Goal: Use online tool/utility: Utilize a website feature to perform a specific function

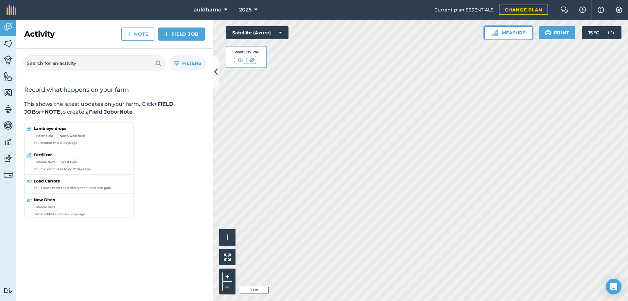
click at [511, 33] on button "Measure" at bounding box center [508, 32] width 48 height 13
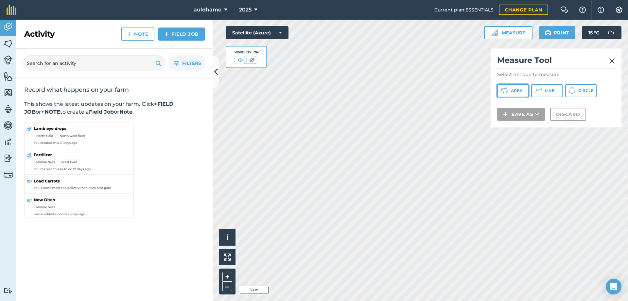
click at [521, 92] on span "Area" at bounding box center [516, 90] width 11 height 5
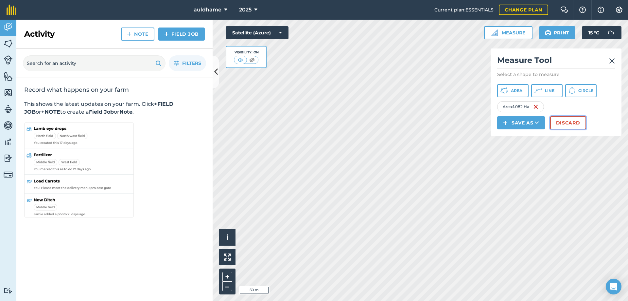
click at [568, 120] on button "Discard" at bounding box center [568, 122] width 36 height 13
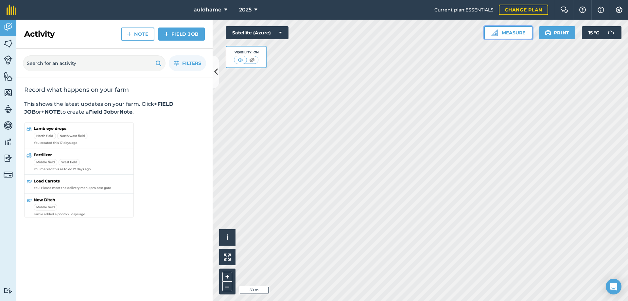
click at [517, 33] on button "Measure" at bounding box center [508, 32] width 48 height 13
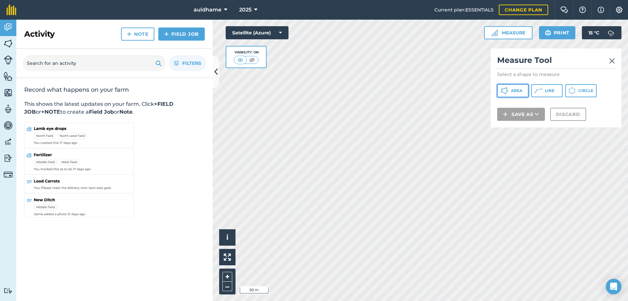
click at [520, 92] on span "Area" at bounding box center [516, 90] width 11 height 5
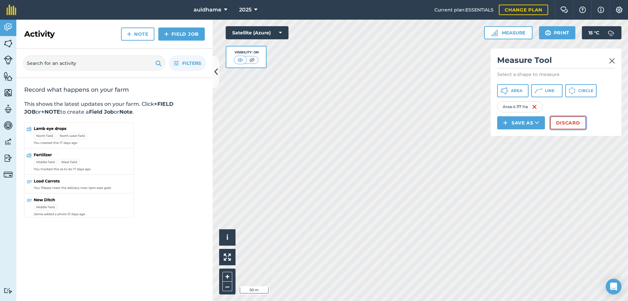
click at [577, 120] on button "Discard" at bounding box center [568, 122] width 36 height 13
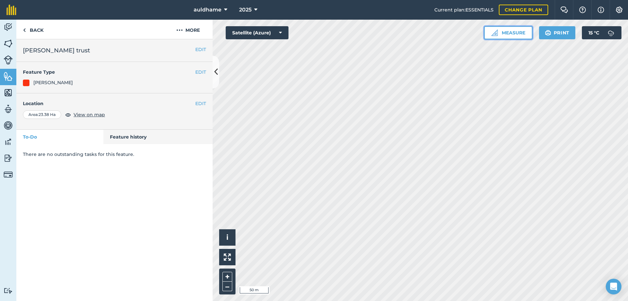
click at [512, 33] on button "Measure" at bounding box center [508, 32] width 48 height 13
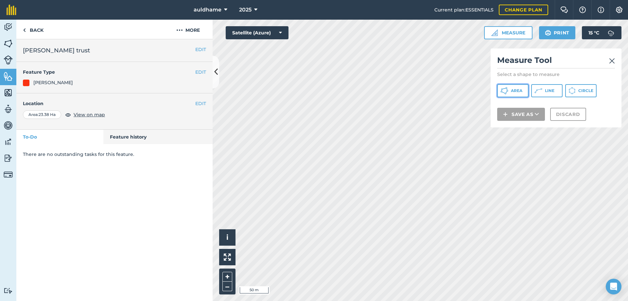
click at [518, 90] on span "Area" at bounding box center [516, 90] width 11 height 5
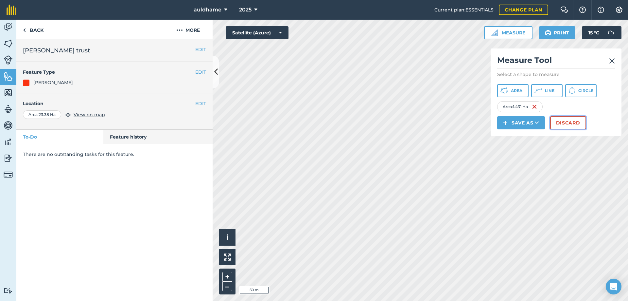
click at [581, 122] on button "Discard" at bounding box center [568, 122] width 36 height 13
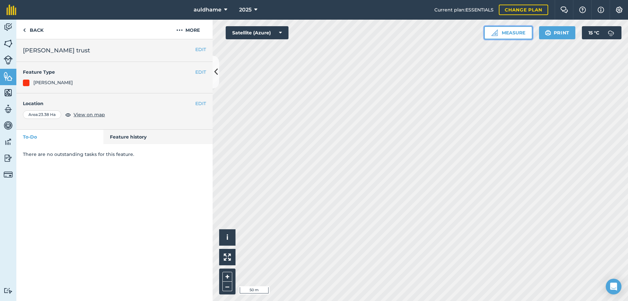
click at [513, 32] on button "Measure" at bounding box center [508, 32] width 48 height 13
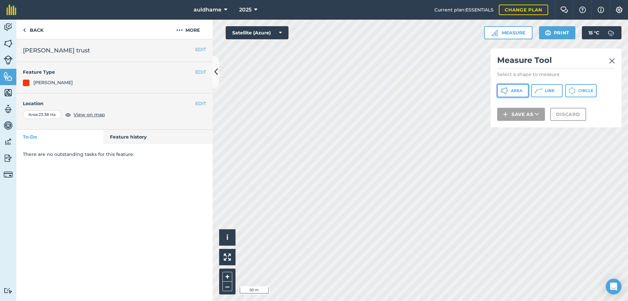
click at [514, 90] on span "Area" at bounding box center [516, 90] width 11 height 5
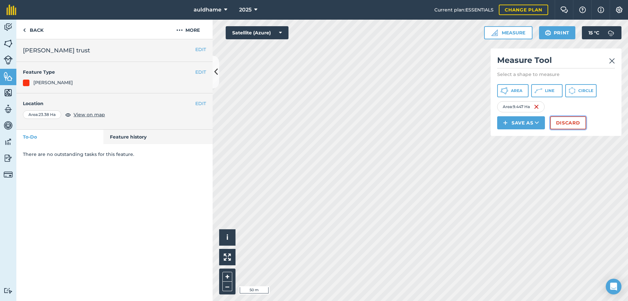
click at [560, 121] on button "Discard" at bounding box center [568, 122] width 36 height 13
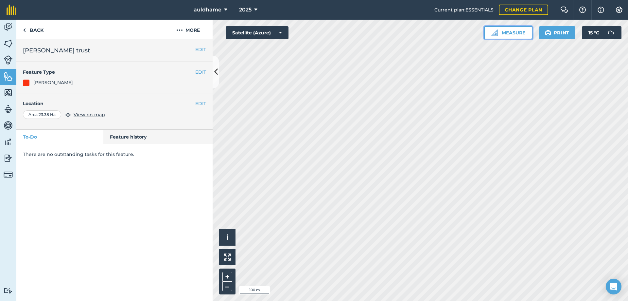
click at [502, 33] on button "Measure" at bounding box center [508, 32] width 48 height 13
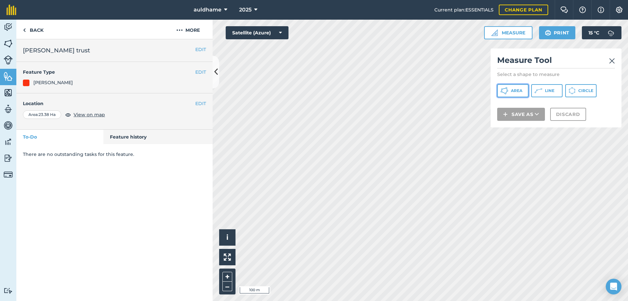
click at [517, 91] on span "Area" at bounding box center [516, 90] width 11 height 5
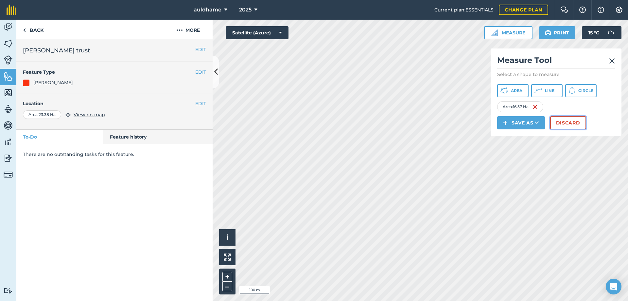
click at [566, 122] on button "Discard" at bounding box center [568, 122] width 36 height 13
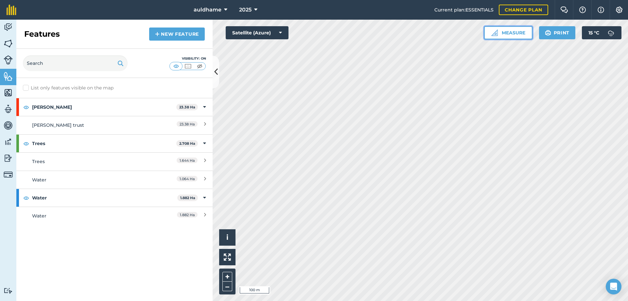
click at [507, 31] on button "Measure" at bounding box center [508, 32] width 48 height 13
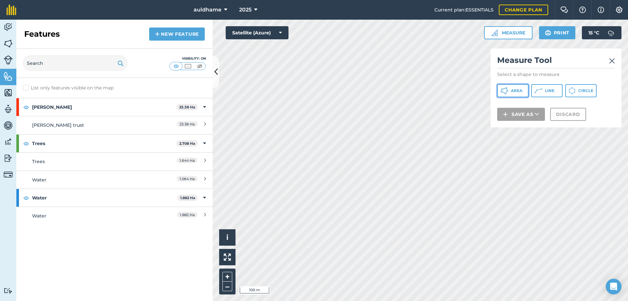
click at [519, 92] on span "Area" at bounding box center [516, 90] width 11 height 5
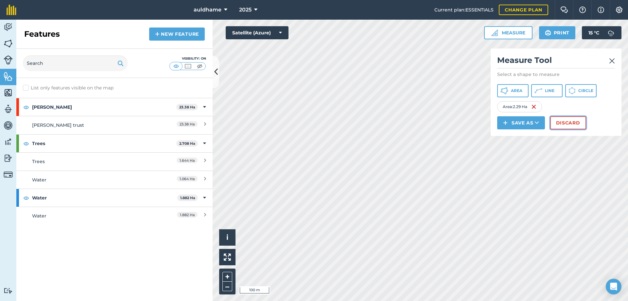
click at [577, 123] on button "Discard" at bounding box center [568, 122] width 36 height 13
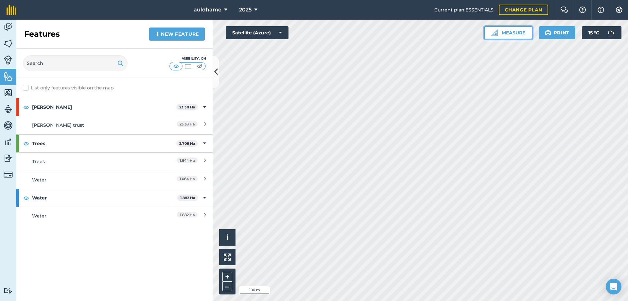
click at [512, 30] on button "Measure" at bounding box center [508, 32] width 48 height 13
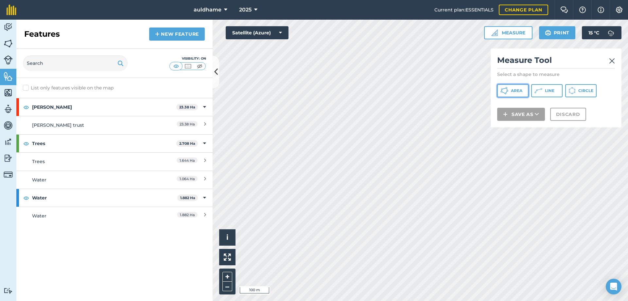
drag, startPoint x: 519, startPoint y: 90, endPoint x: 510, endPoint y: 90, distance: 9.2
click at [519, 90] on span "Area" at bounding box center [516, 90] width 11 height 5
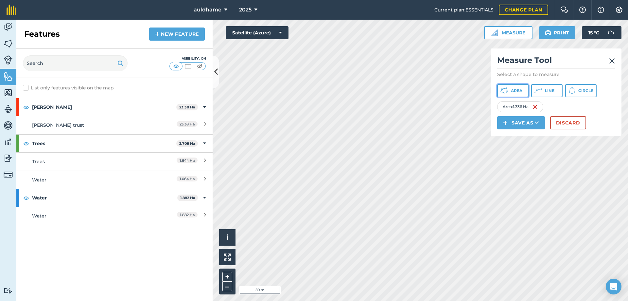
click at [515, 90] on span "Area" at bounding box center [516, 90] width 11 height 5
click at [229, 276] on button "+" at bounding box center [227, 276] width 10 height 10
click at [226, 276] on button "+" at bounding box center [227, 276] width 10 height 10
click at [231, 284] on button "–" at bounding box center [227, 285] width 10 height 9
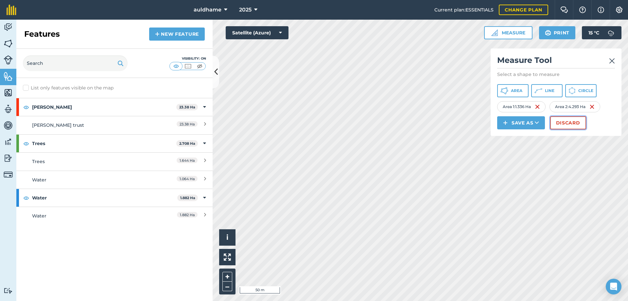
click at [562, 122] on button "Discard" at bounding box center [568, 122] width 36 height 13
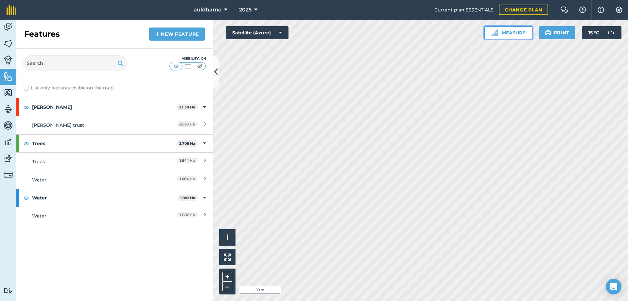
click at [517, 33] on button "Measure" at bounding box center [508, 32] width 48 height 13
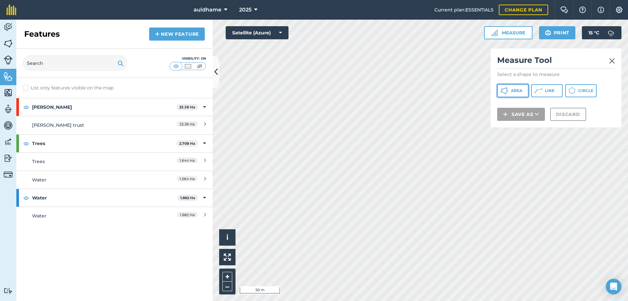
click at [512, 90] on span "Area" at bounding box center [516, 90] width 11 height 5
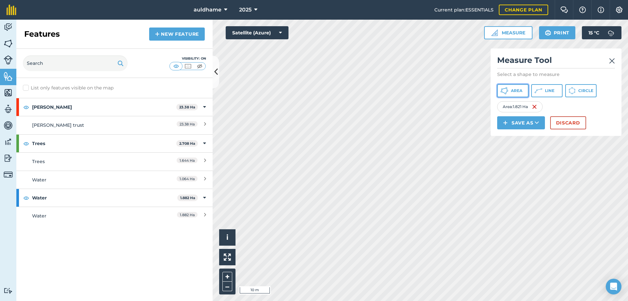
click at [513, 91] on span "Area" at bounding box center [516, 90] width 11 height 5
click at [570, 123] on button "Discard" at bounding box center [568, 122] width 36 height 13
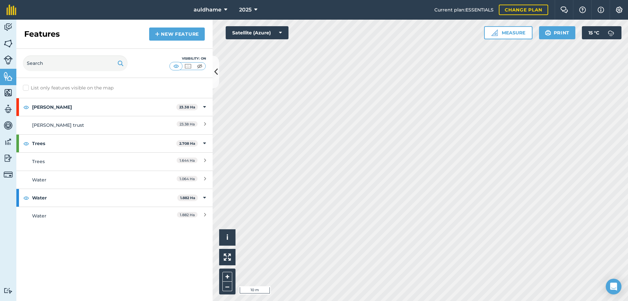
click at [540, 26] on div "Click to start drawing i © 2025 TomTom, Microsoft 10 m + – Satellite (Azure) Me…" at bounding box center [420, 160] width 415 height 281
click at [505, 33] on button "Measure" at bounding box center [508, 32] width 48 height 13
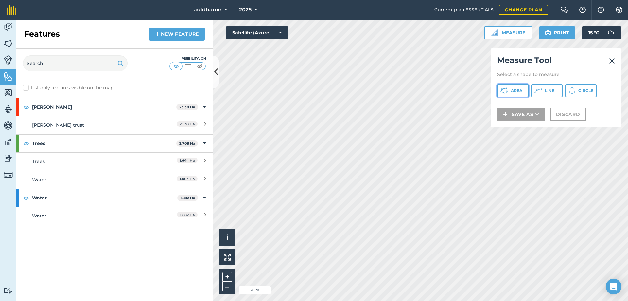
click at [509, 90] on button "Area" at bounding box center [512, 90] width 31 height 13
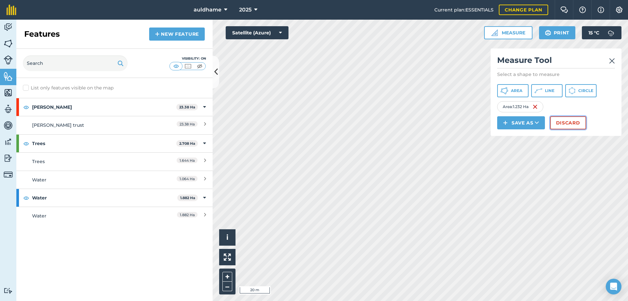
click at [571, 124] on button "Discard" at bounding box center [568, 122] width 36 height 13
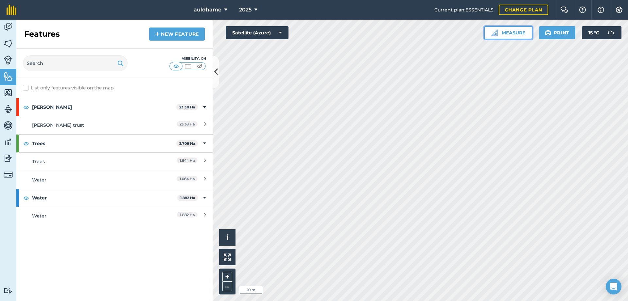
click at [518, 34] on button "Measure" at bounding box center [508, 32] width 48 height 13
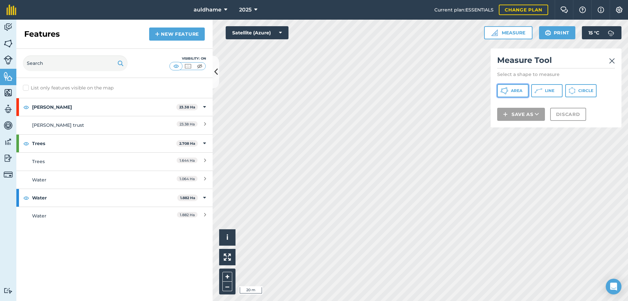
click at [515, 88] on button "Area" at bounding box center [512, 90] width 31 height 13
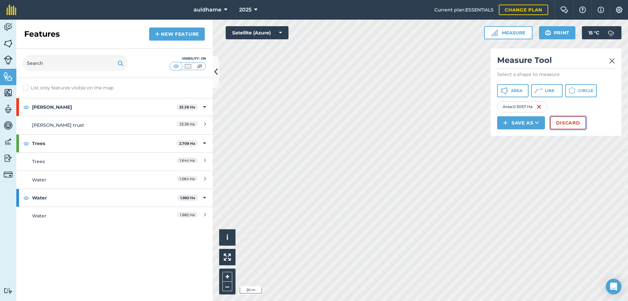
click at [563, 121] on button "Discard" at bounding box center [568, 122] width 36 height 13
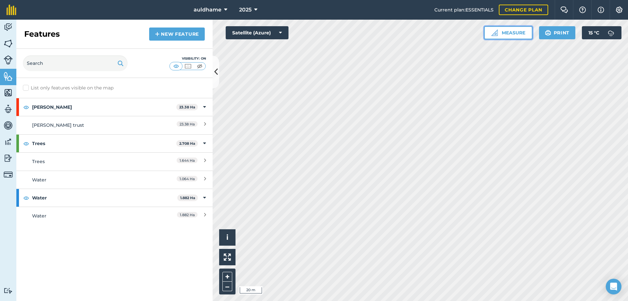
click at [513, 34] on button "Measure" at bounding box center [508, 32] width 48 height 13
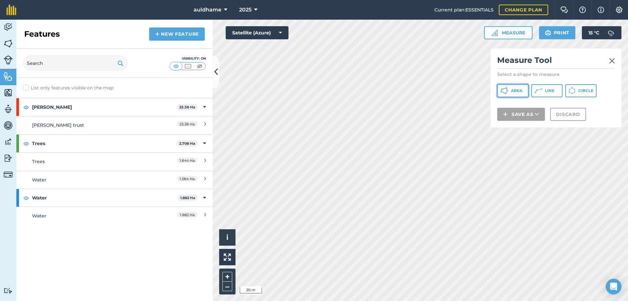
click at [518, 93] on button "Area" at bounding box center [512, 90] width 31 height 13
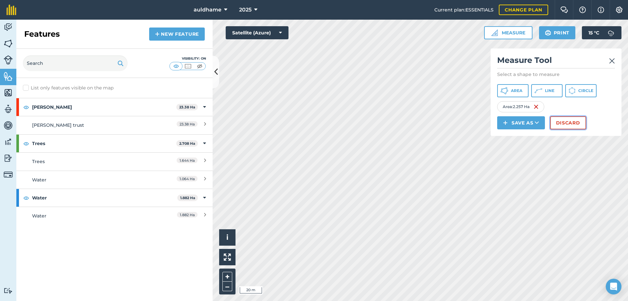
click at [571, 122] on button "Discard" at bounding box center [568, 122] width 36 height 13
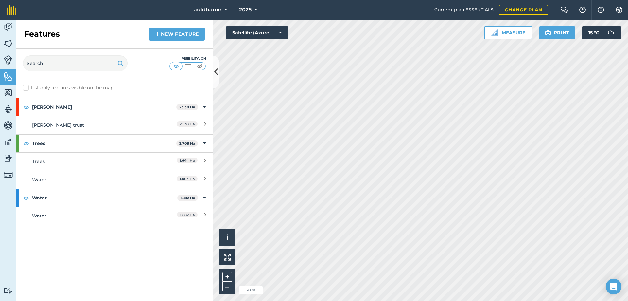
click at [185, 175] on div "Activity Fields Livestock Features Maps Team Vehicles Data Reporting Billing Tu…" at bounding box center [314, 160] width 628 height 281
click at [205, 126] on div "Activity Fields Livestock Features Maps Team Vehicles Data Reporting Billing Tu…" at bounding box center [314, 160] width 628 height 281
click at [510, 31] on button "Measure" at bounding box center [508, 32] width 48 height 13
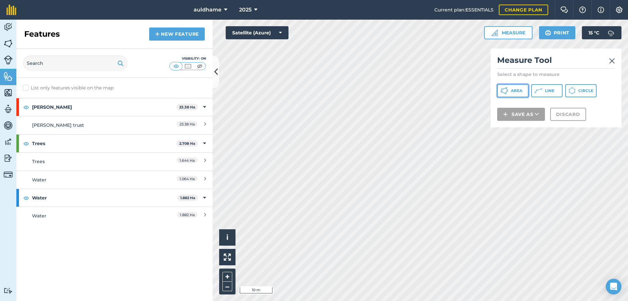
click at [506, 91] on icon at bounding box center [504, 91] width 8 height 8
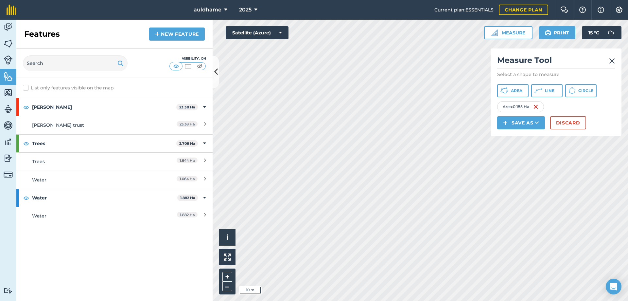
click at [411, 300] on html "auldhame 2025 Current plan : ESSENTIALS Change plan Farm Chat Help Info Setting…" at bounding box center [314, 150] width 628 height 301
click at [202, 224] on div "Activity Fields Livestock Features Maps Team Vehicles Data Reporting Billing Tu…" at bounding box center [314, 160] width 628 height 281
click at [510, 92] on button "Area" at bounding box center [512, 90] width 31 height 13
click at [332, 300] on html "auldhame 2025 Current plan : ESSENTIALS Change plan Farm Chat Help Info Setting…" at bounding box center [314, 150] width 628 height 301
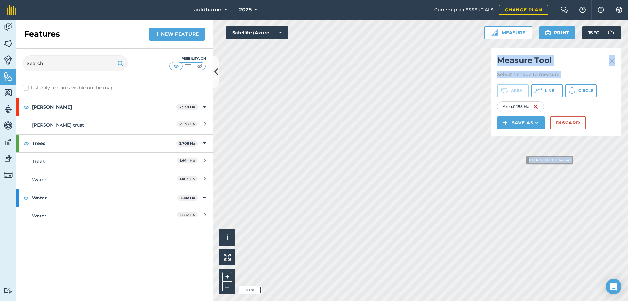
click at [521, 161] on div "Click to start drawing i © 2025 TomTom, Microsoft 10 m + – Satellite (Azure) Me…" at bounding box center [420, 160] width 415 height 281
drag, startPoint x: 491, startPoint y: 102, endPoint x: 282, endPoint y: 313, distance: 296.7
click at [282, 300] on html "auldhame 2025 Current plan : ESSENTIALS Change plan Farm Chat Help Info Setting…" at bounding box center [314, 150] width 628 height 301
click at [571, 126] on button "Discard" at bounding box center [568, 122] width 36 height 13
